Goal: Transaction & Acquisition: Subscribe to service/newsletter

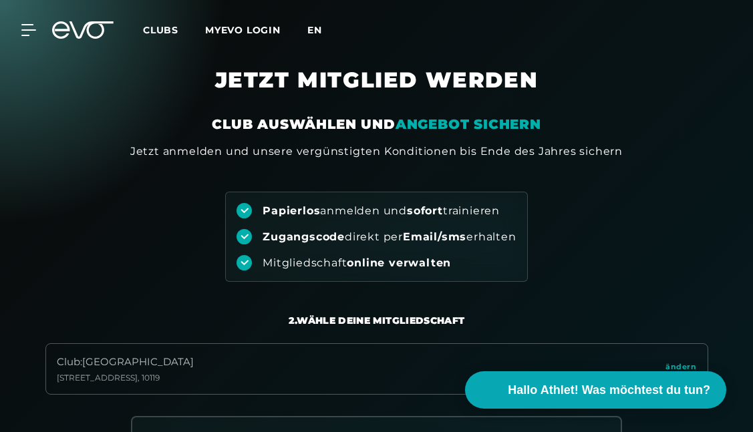
click at [321, 28] on span "en" at bounding box center [314, 30] width 15 height 12
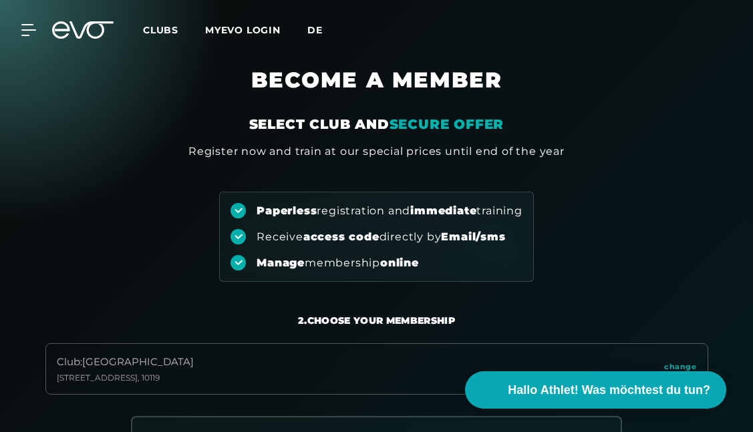
click at [321, 33] on span "de" at bounding box center [314, 30] width 15 height 12
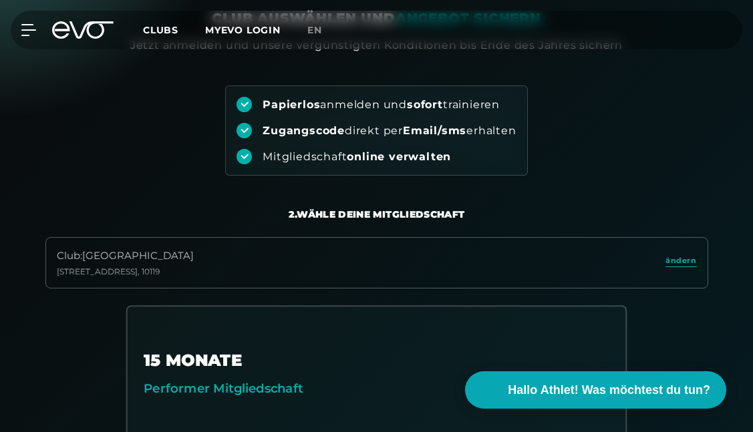
scroll to position [103, 0]
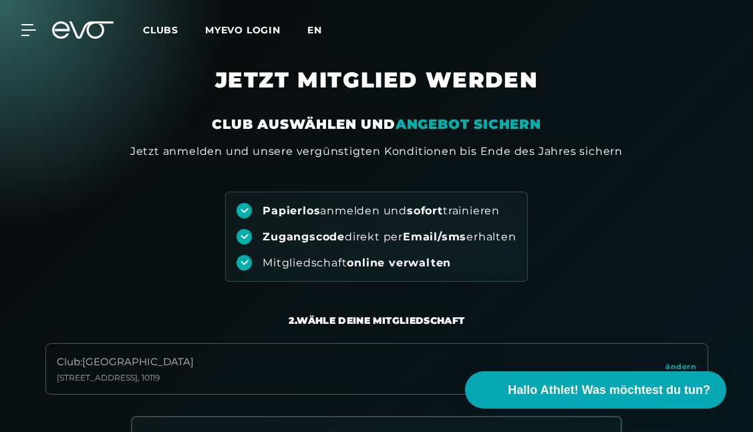
click at [316, 29] on span "en" at bounding box center [314, 30] width 15 height 12
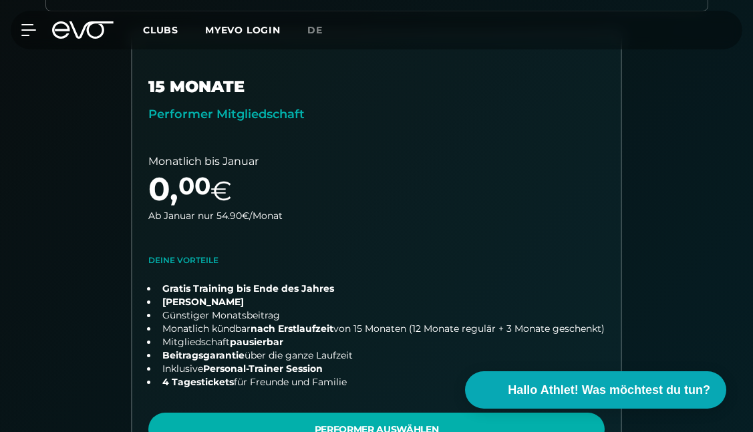
scroll to position [188, 0]
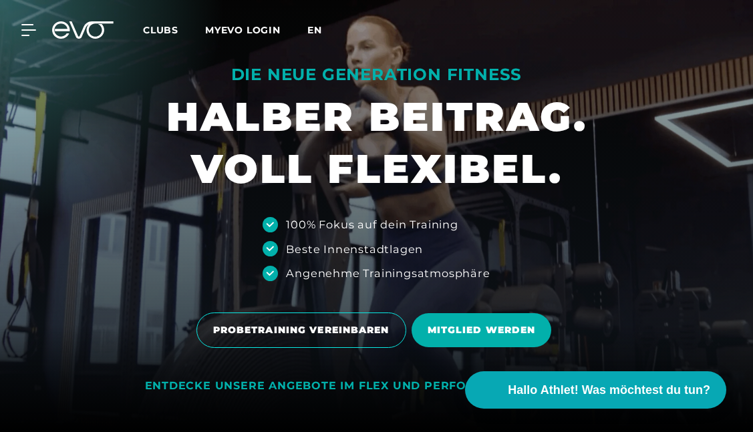
click at [321, 33] on span "en" at bounding box center [314, 30] width 15 height 12
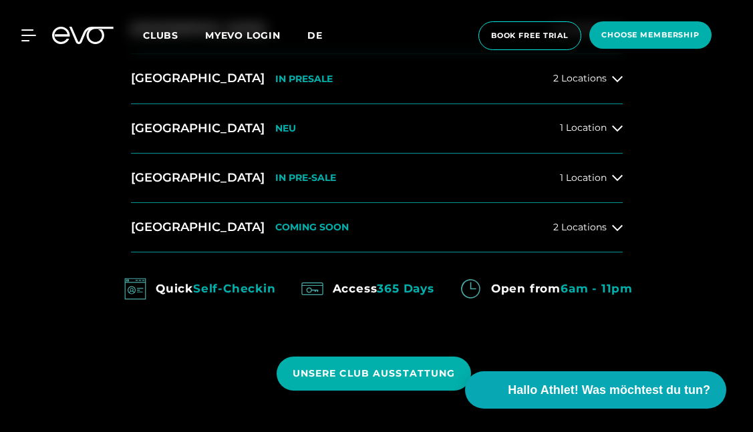
scroll to position [759, 0]
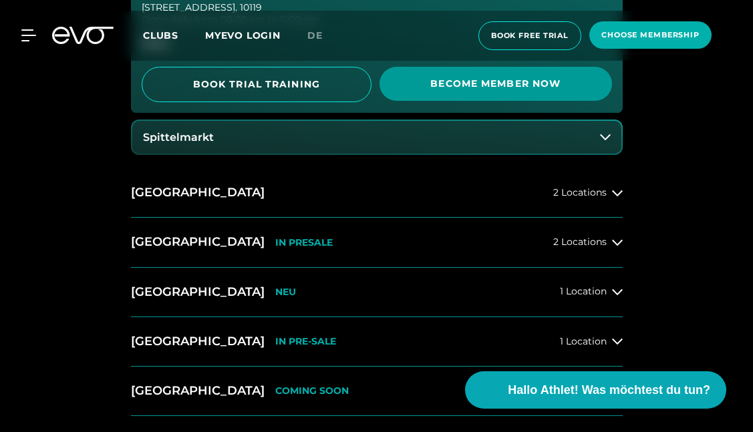
click at [532, 92] on span "Become Member Now" at bounding box center [495, 84] width 232 height 34
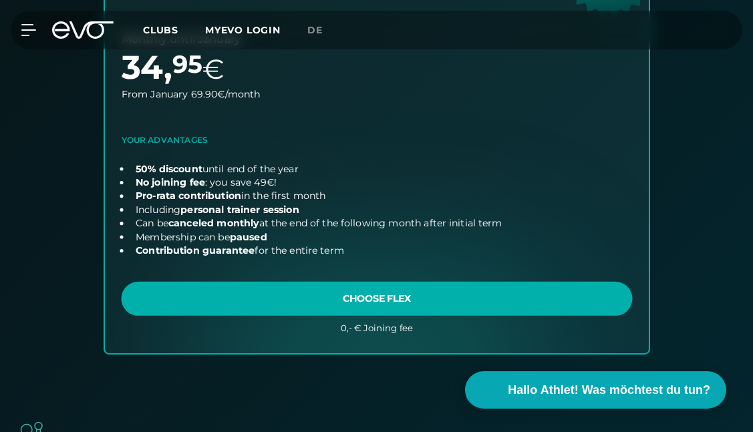
scroll to position [1067, 0]
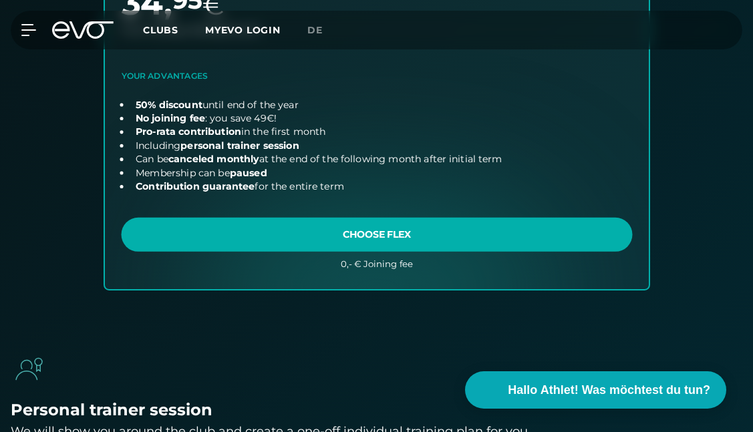
click at [379, 239] on link "choose plan" at bounding box center [377, 52] width 544 height 472
